Goal: Download file/media

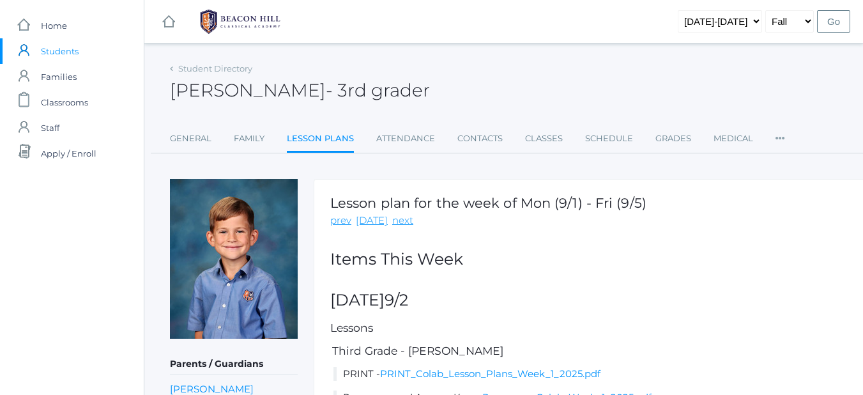
scroll to position [0, 17]
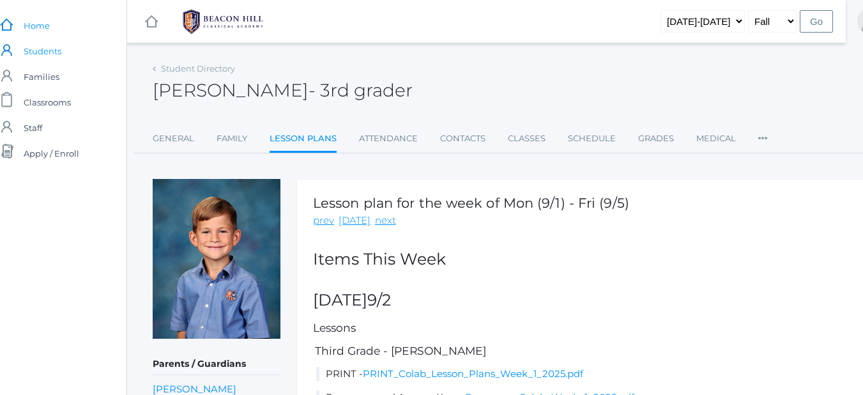
click at [26, 25] on span "Home" at bounding box center [37, 26] width 26 height 26
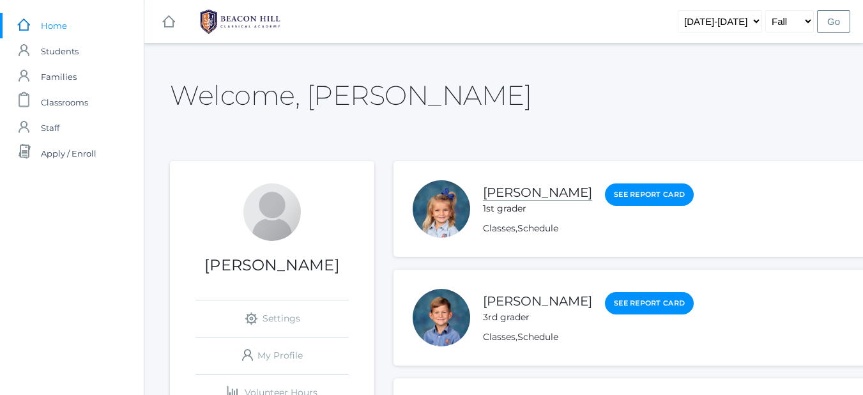
click at [528, 191] on link "[PERSON_NAME]" at bounding box center [537, 193] width 109 height 16
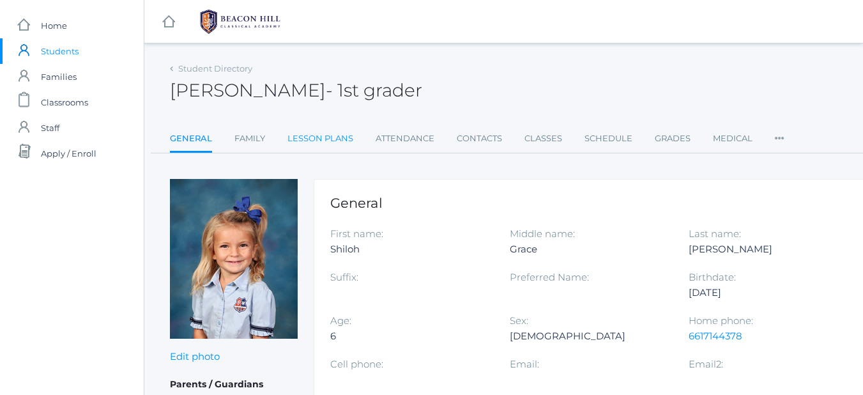
click at [326, 139] on link "Lesson Plans" at bounding box center [320, 139] width 66 height 26
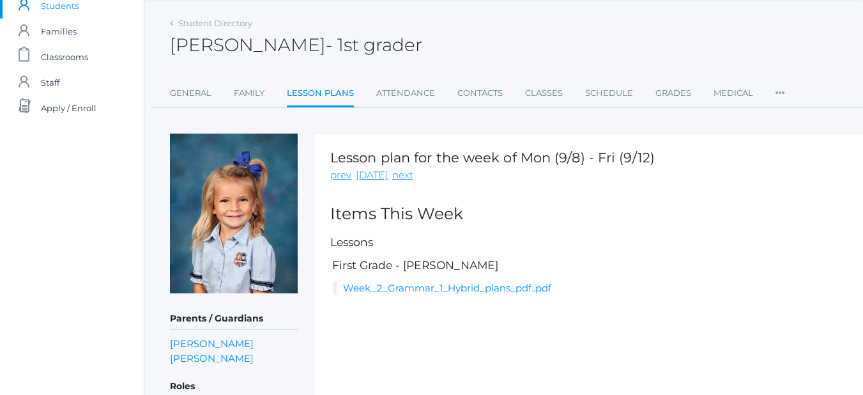
scroll to position [50, 0]
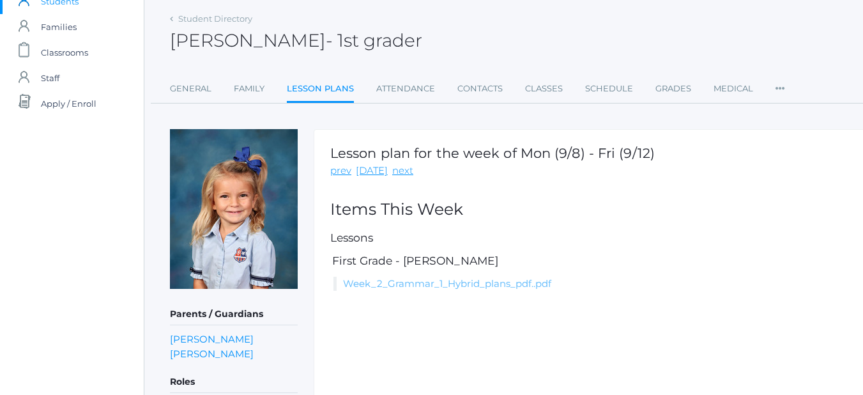
click at [498, 284] on link "Week_2_Grammar_1_Hybrid_plans_pdf..pdf" at bounding box center [447, 283] width 208 height 12
